Goal: Transaction & Acquisition: Subscribe to service/newsletter

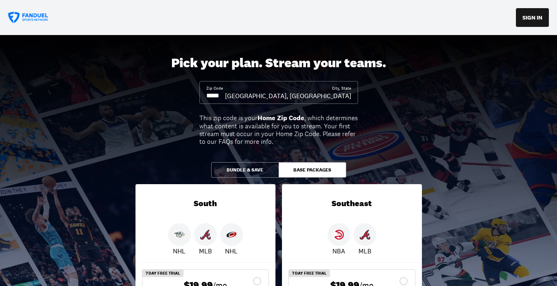
click at [225, 98] on input at bounding box center [215, 95] width 19 height 9
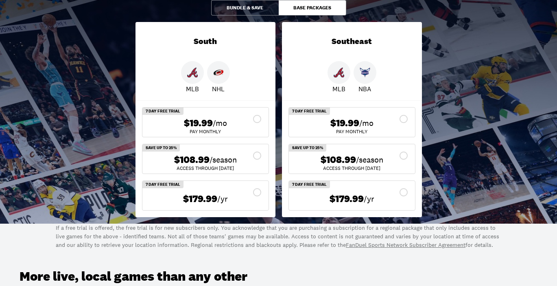
scroll to position [163, 0]
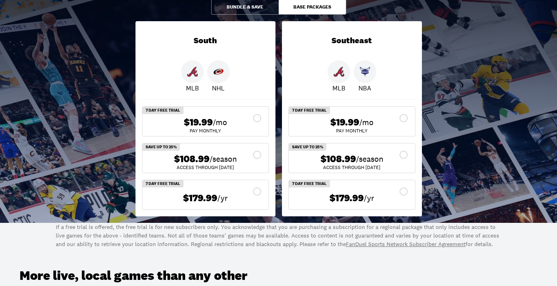
type input "*****"
